Goal: Task Accomplishment & Management: Complete application form

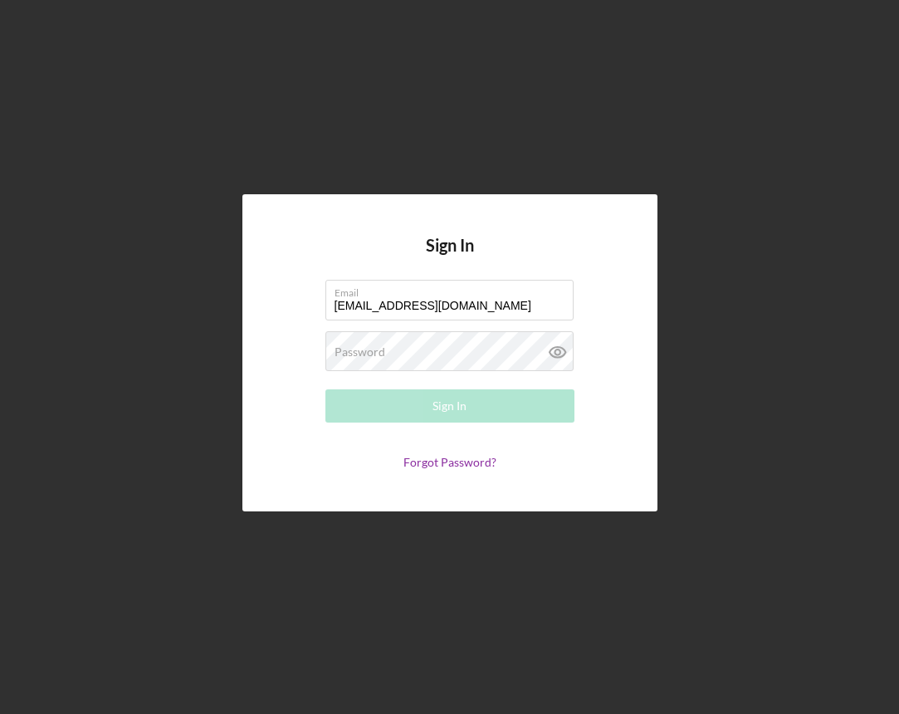
type input "[EMAIL_ADDRESS][DOMAIN_NAME]"
click at [491, 340] on div "Password Required" at bounding box center [449, 352] width 249 height 42
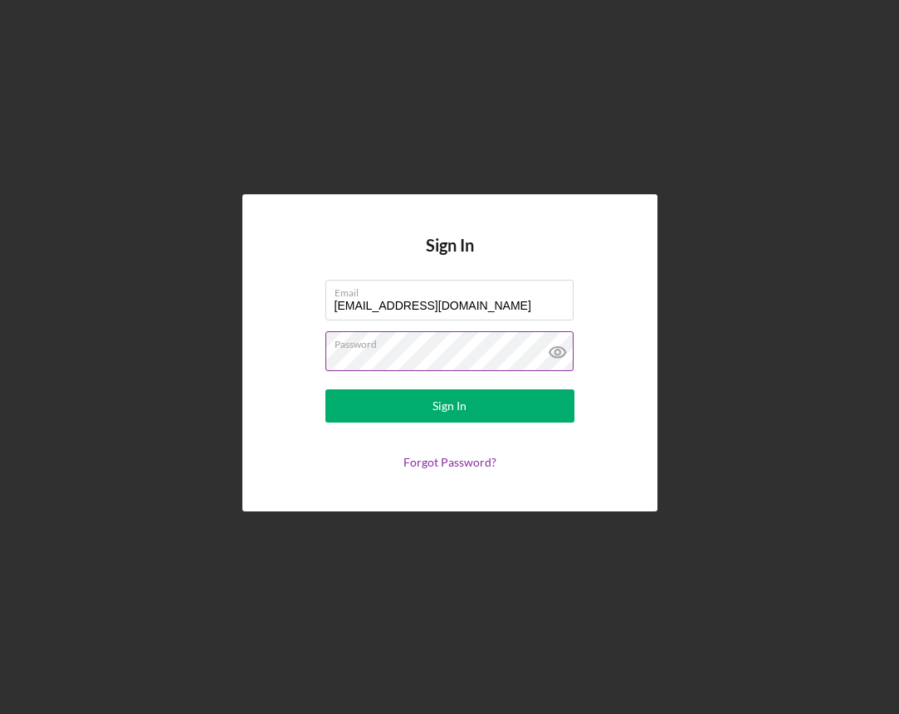
click at [449, 406] on button "Sign In" at bounding box center [449, 405] width 249 height 33
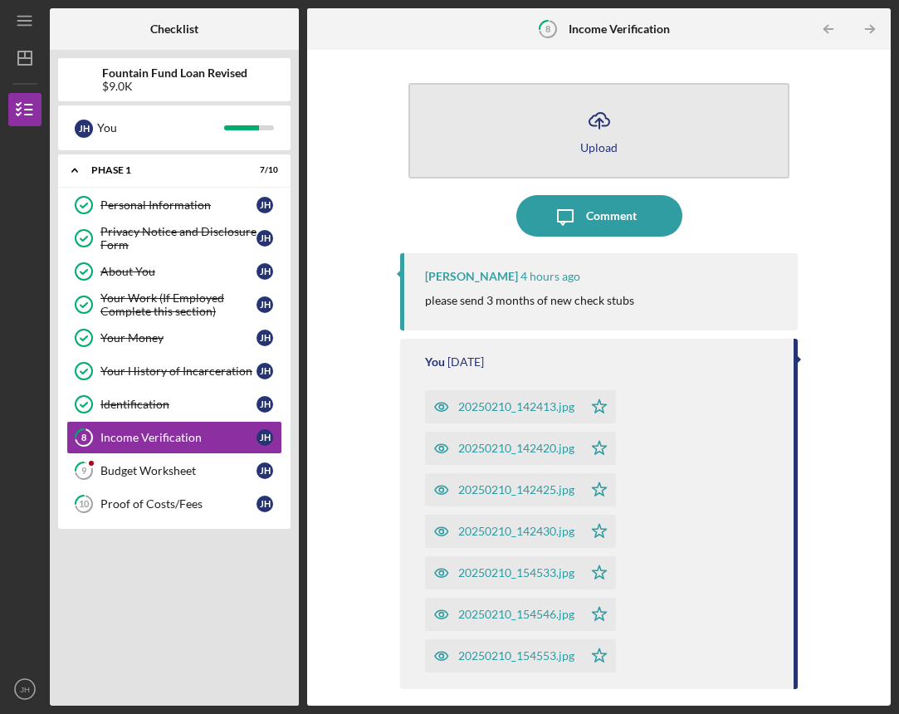
click at [553, 146] on button "Icon/Upload Upload" at bounding box center [598, 130] width 380 height 95
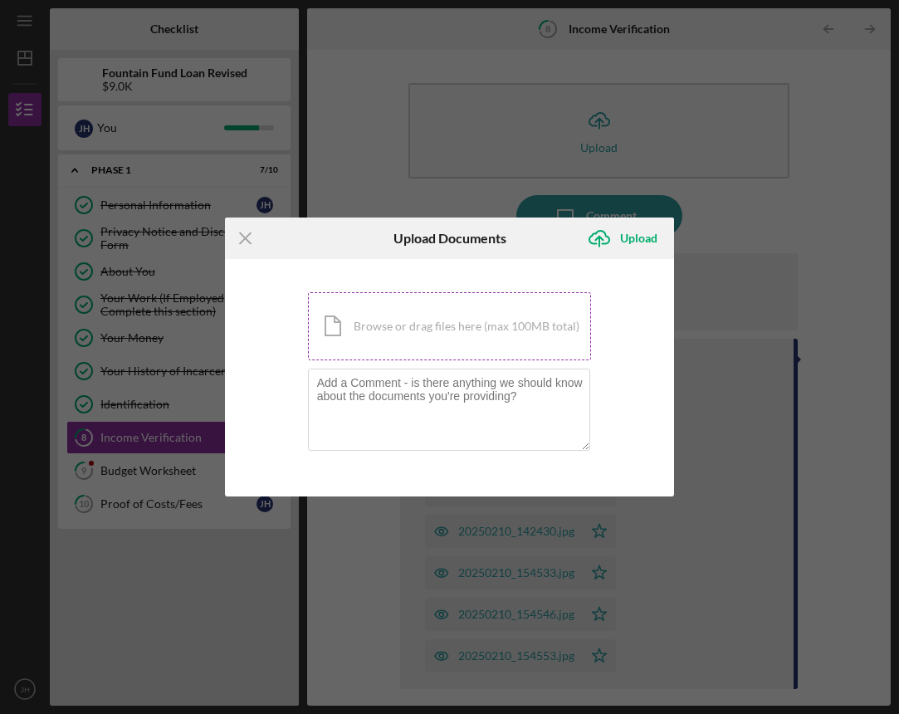
click at [483, 346] on div "Icon/Document Browse or drag files here (max 100MB total) Tap to choose files o…" at bounding box center [450, 326] width 284 height 68
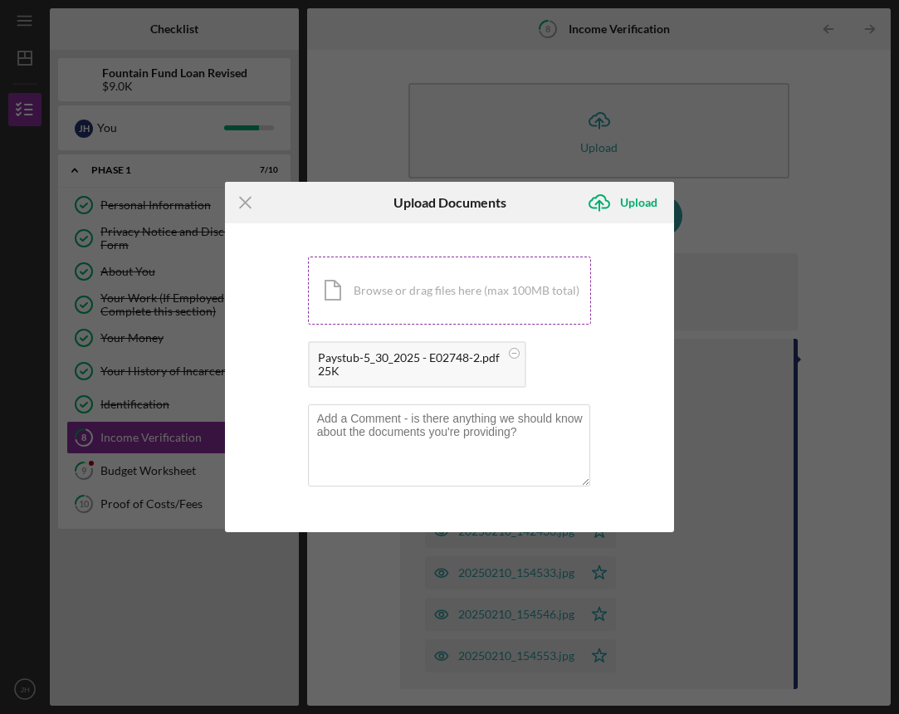
click at [507, 277] on div "Icon/Document Browse or drag files here (max 100MB total) Tap to choose files o…" at bounding box center [450, 291] width 284 height 68
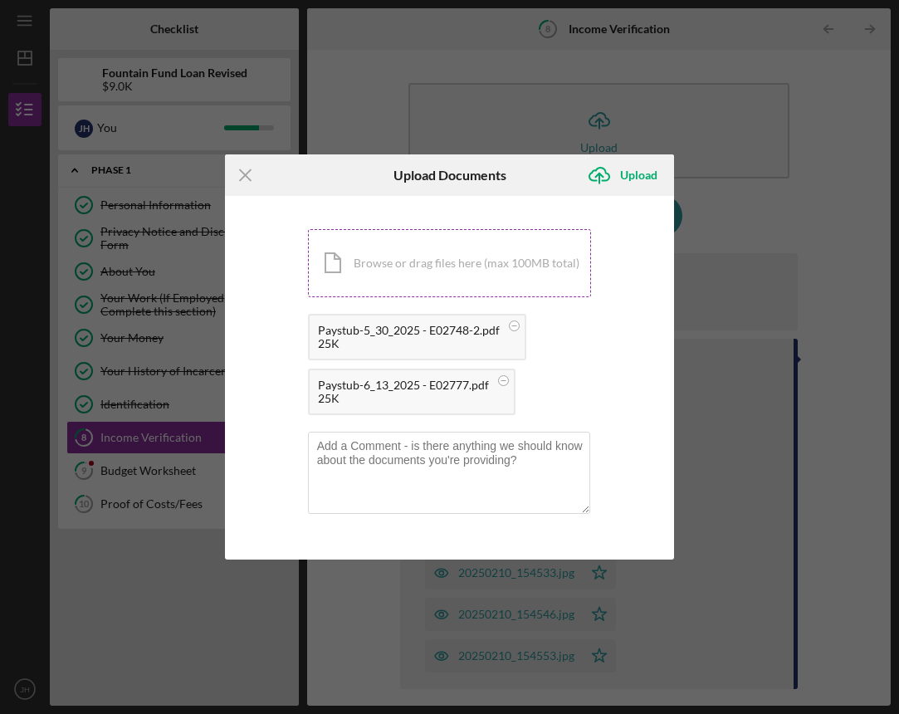
click at [482, 272] on div "Icon/Document Browse or drag files here (max 100MB total) Tap to choose files o…" at bounding box center [450, 263] width 284 height 68
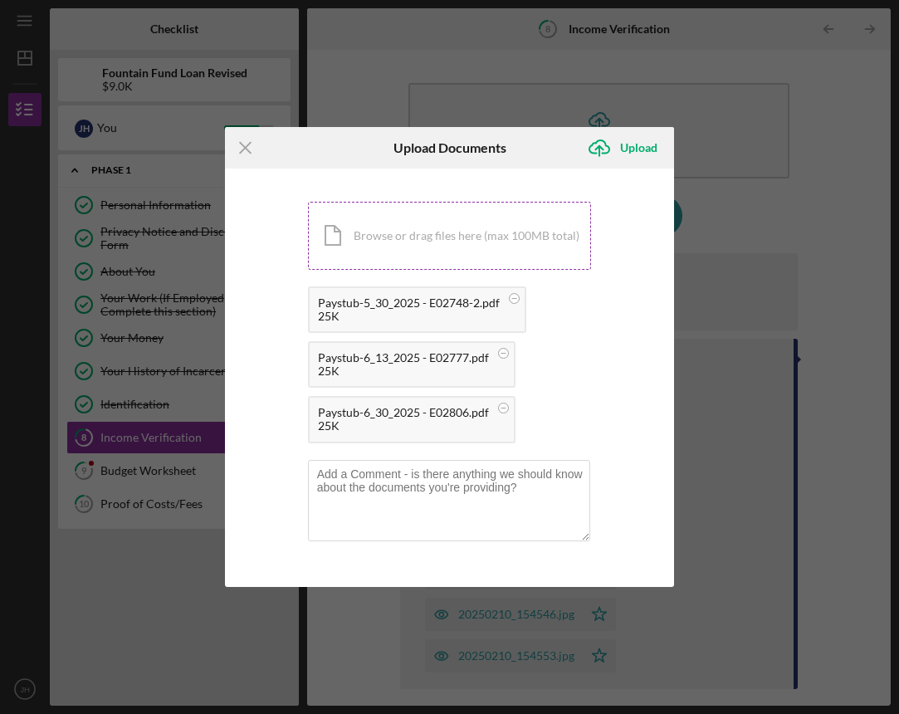
click at [464, 231] on div "Icon/Document Browse or drag files here (max 100MB total) Tap to choose files o…" at bounding box center [450, 236] width 284 height 68
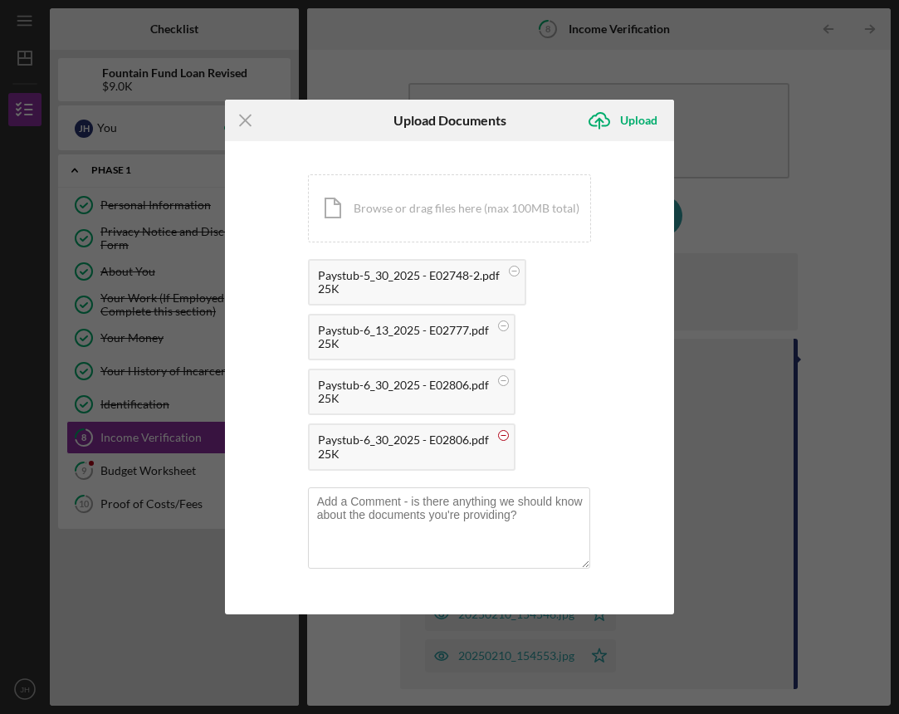
click at [509, 276] on circle at bounding box center [514, 271] width 10 height 10
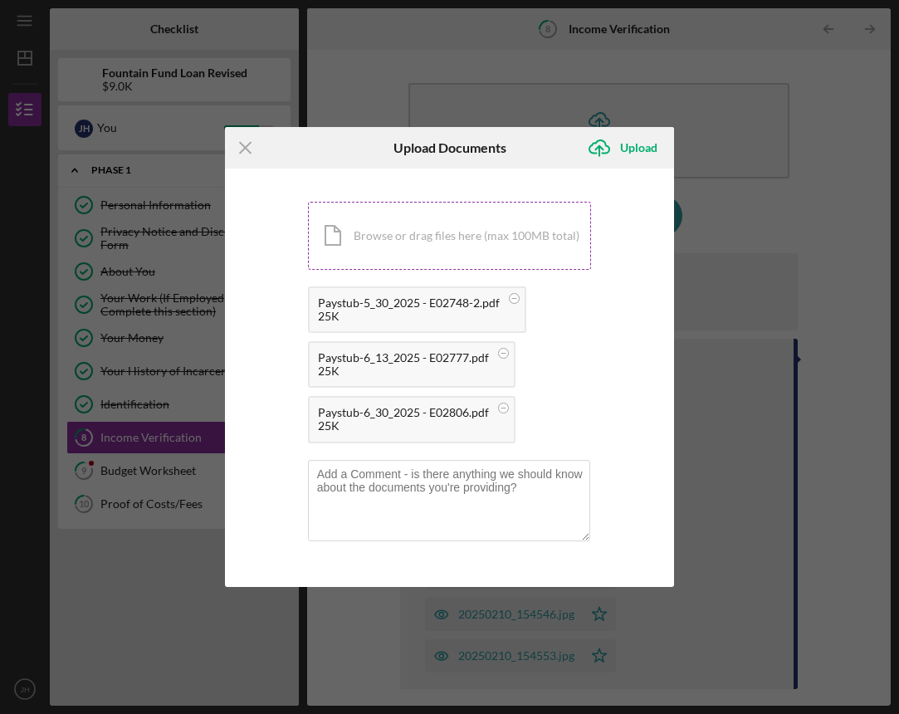
click at [441, 219] on div "Icon/Document Browse or drag files here (max 100MB total) Tap to choose files o…" at bounding box center [450, 236] width 284 height 68
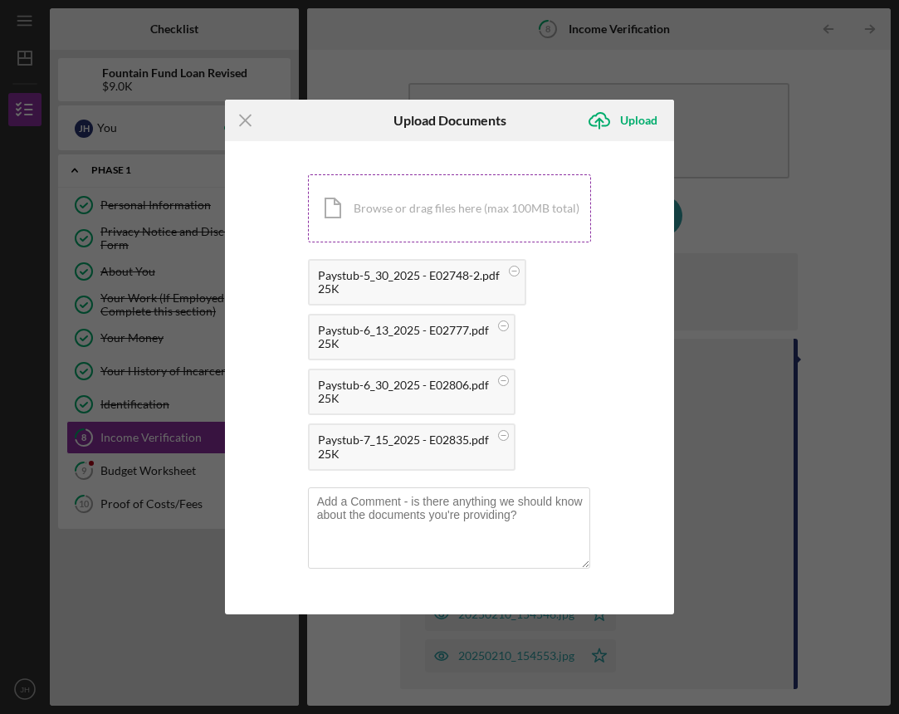
click at [487, 217] on div "Icon/Document Browse or drag files here (max 100MB total) Tap to choose files o…" at bounding box center [450, 208] width 284 height 68
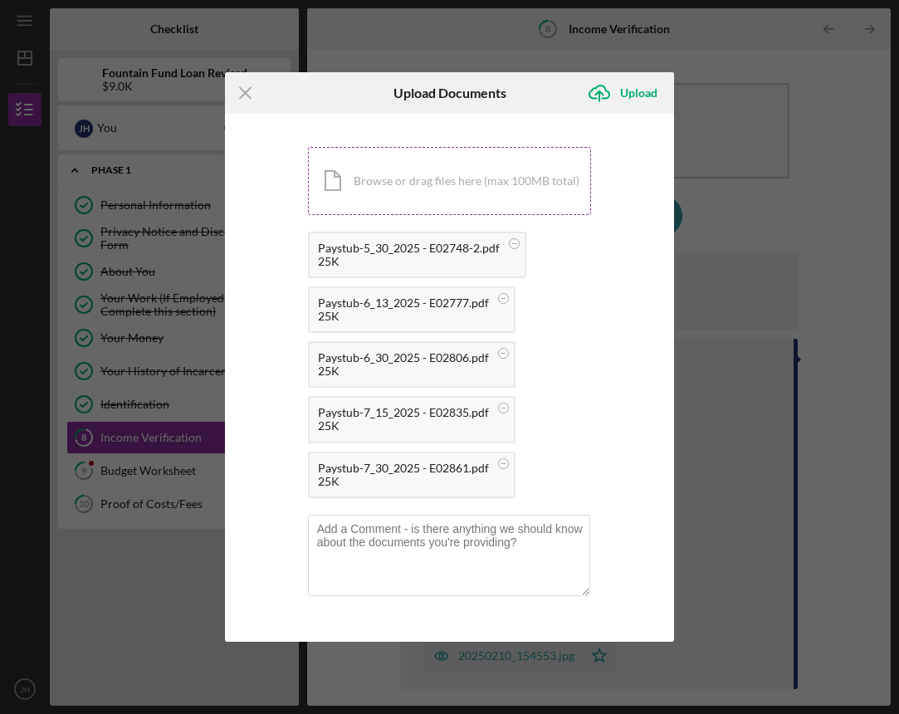
click at [469, 196] on div "Icon/Document Browse or drag files here (max 100MB total) Tap to choose files o…" at bounding box center [450, 181] width 284 height 68
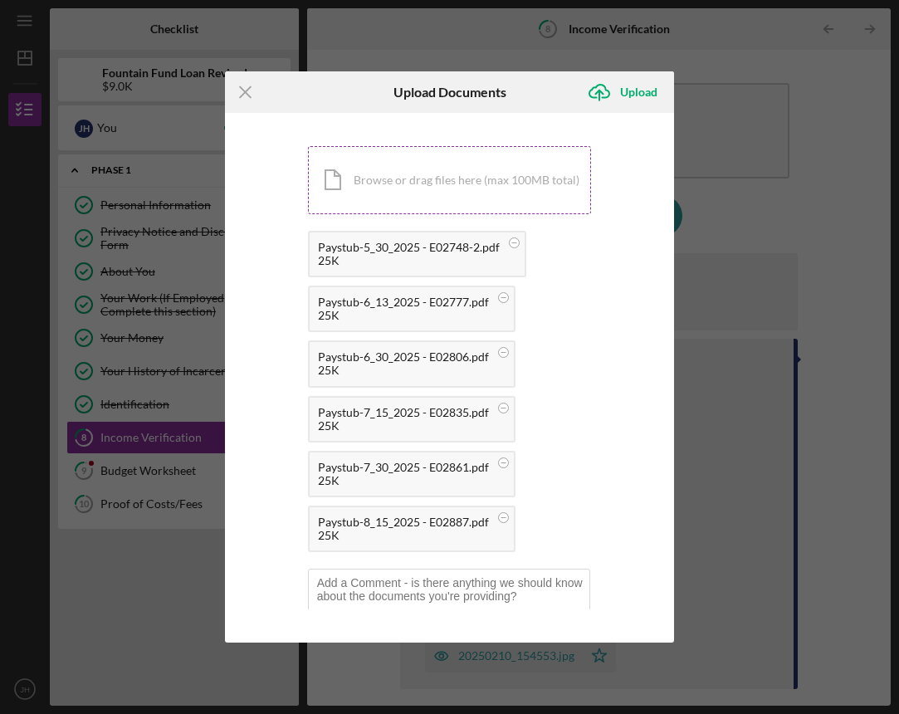
click at [399, 189] on div "Icon/Document Browse or drag files here (max 100MB total) Tap to choose files o…" at bounding box center [450, 180] width 284 height 68
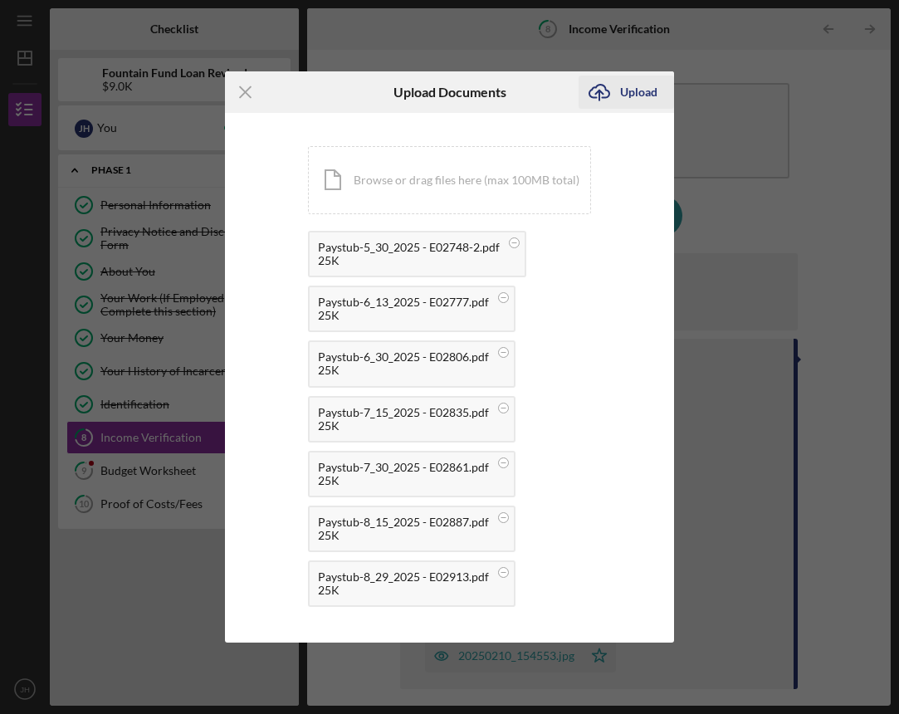
click at [625, 87] on div "Upload" at bounding box center [638, 92] width 37 height 33
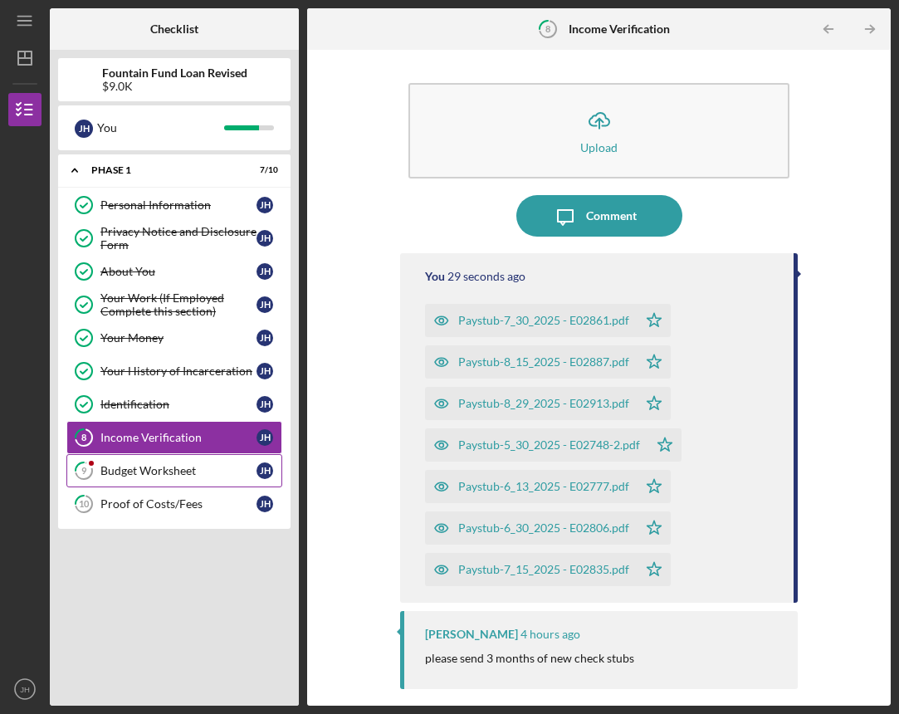
click at [144, 471] on div "Budget Worksheet" at bounding box center [178, 470] width 156 height 13
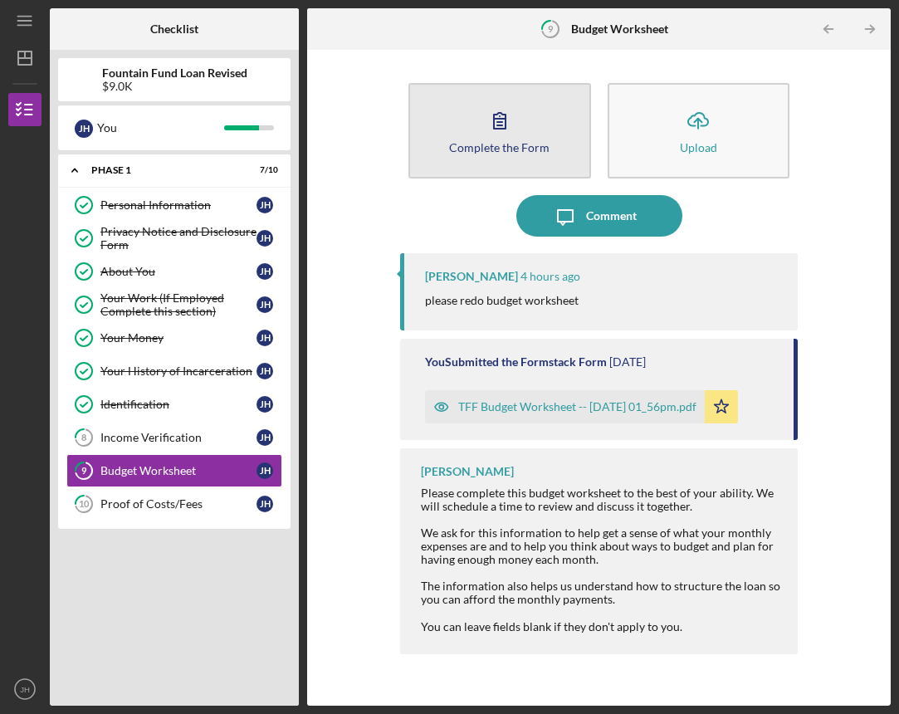
click at [499, 119] on icon "button" at bounding box center [500, 121] width 12 height 16
